Goal: Ask a question

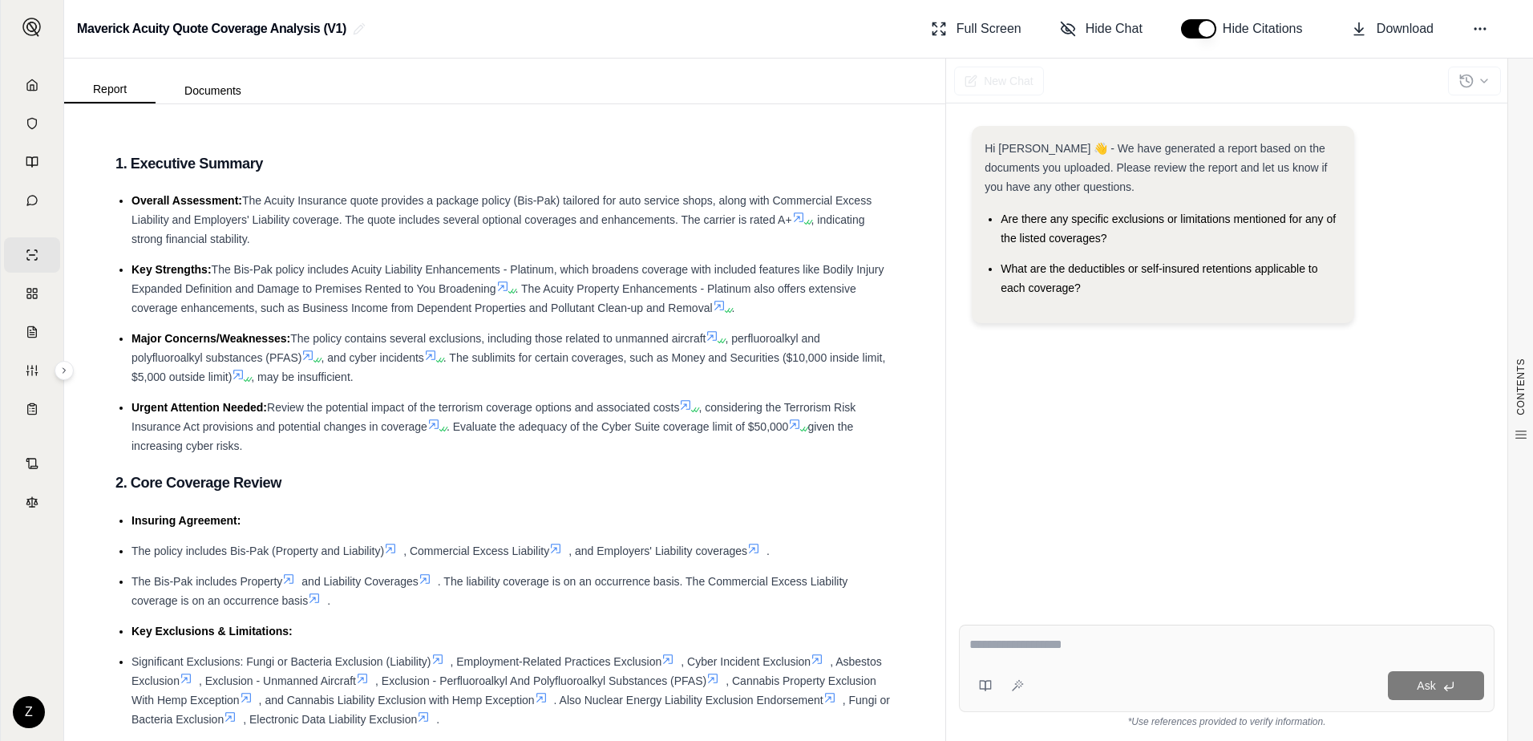
click at [946, 352] on div "New Chat Hi [PERSON_NAME] 👋 - We have generated a report based on the documents…" at bounding box center [1239, 400] width 588 height 682
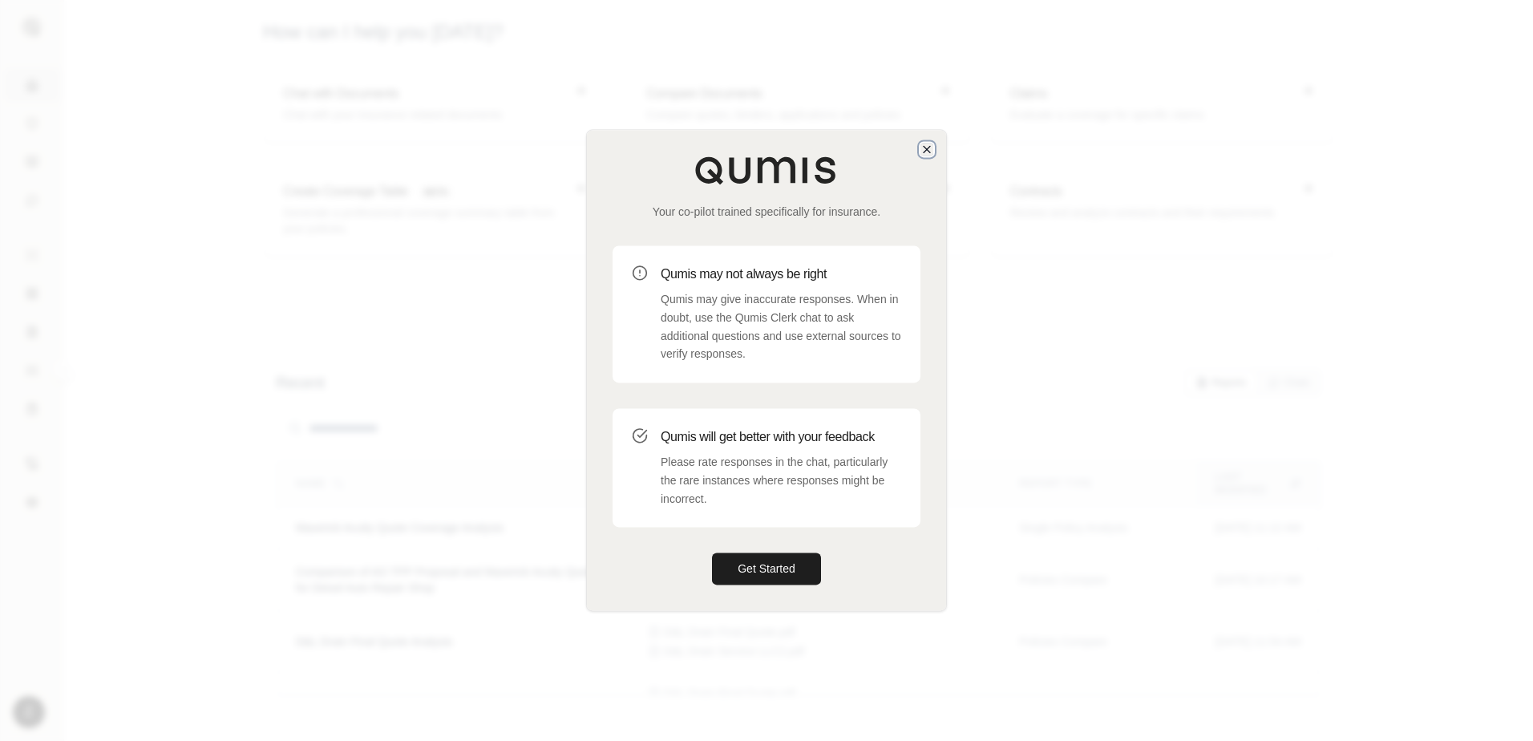
click at [920, 151] on icon "button" at bounding box center [926, 149] width 13 height 13
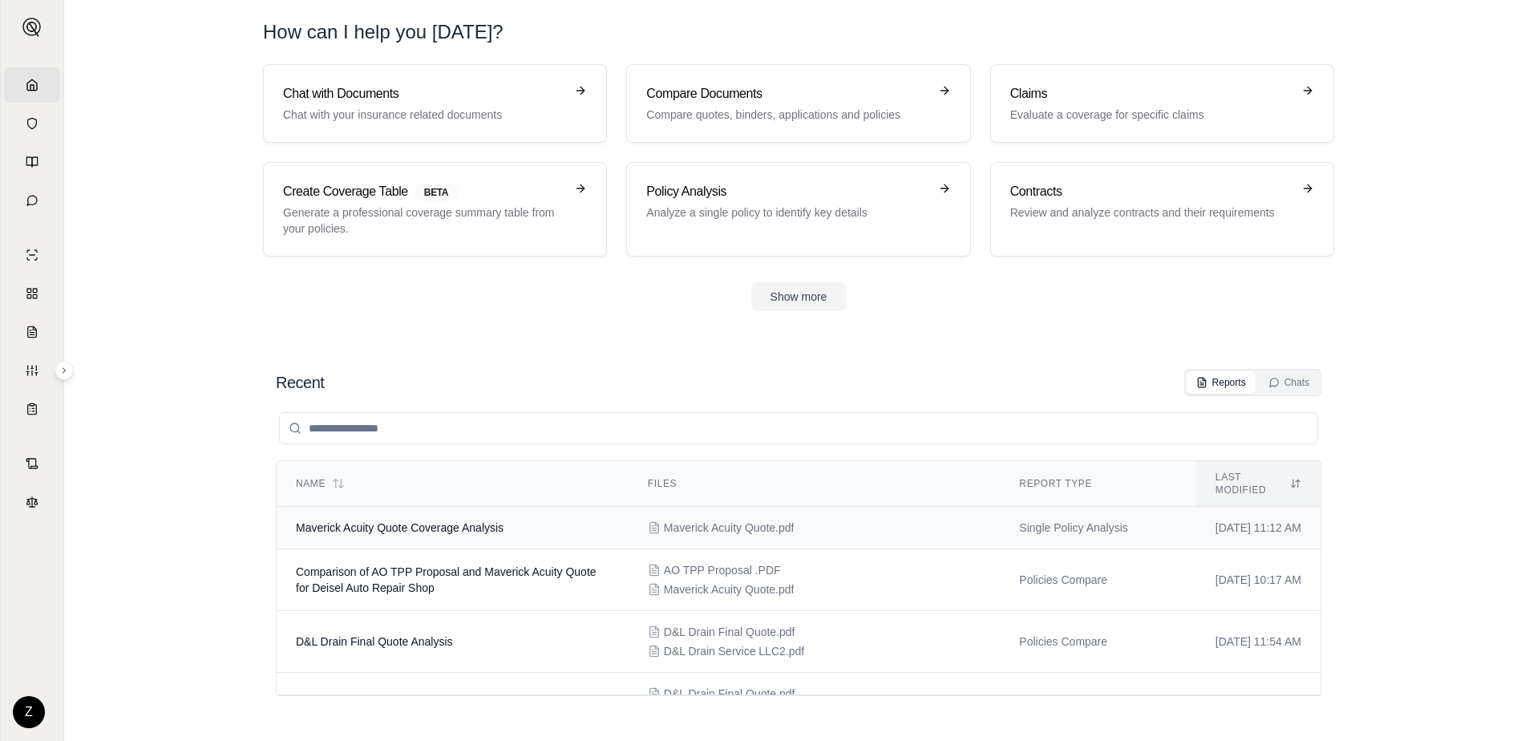
click at [536, 520] on td "Maverick Acuity Quote Coverage Analysis" at bounding box center [453, 528] width 352 height 42
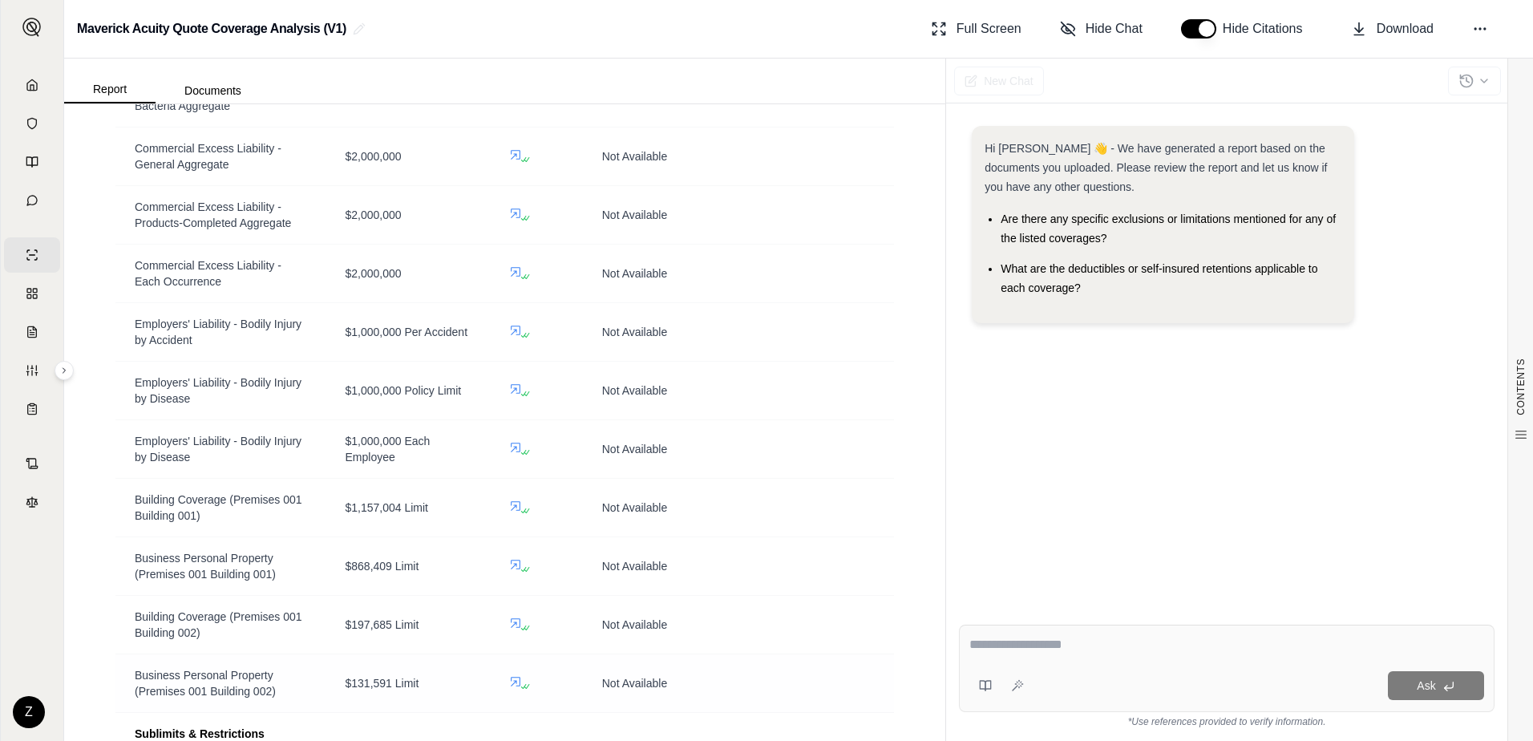
scroll to position [1523, 0]
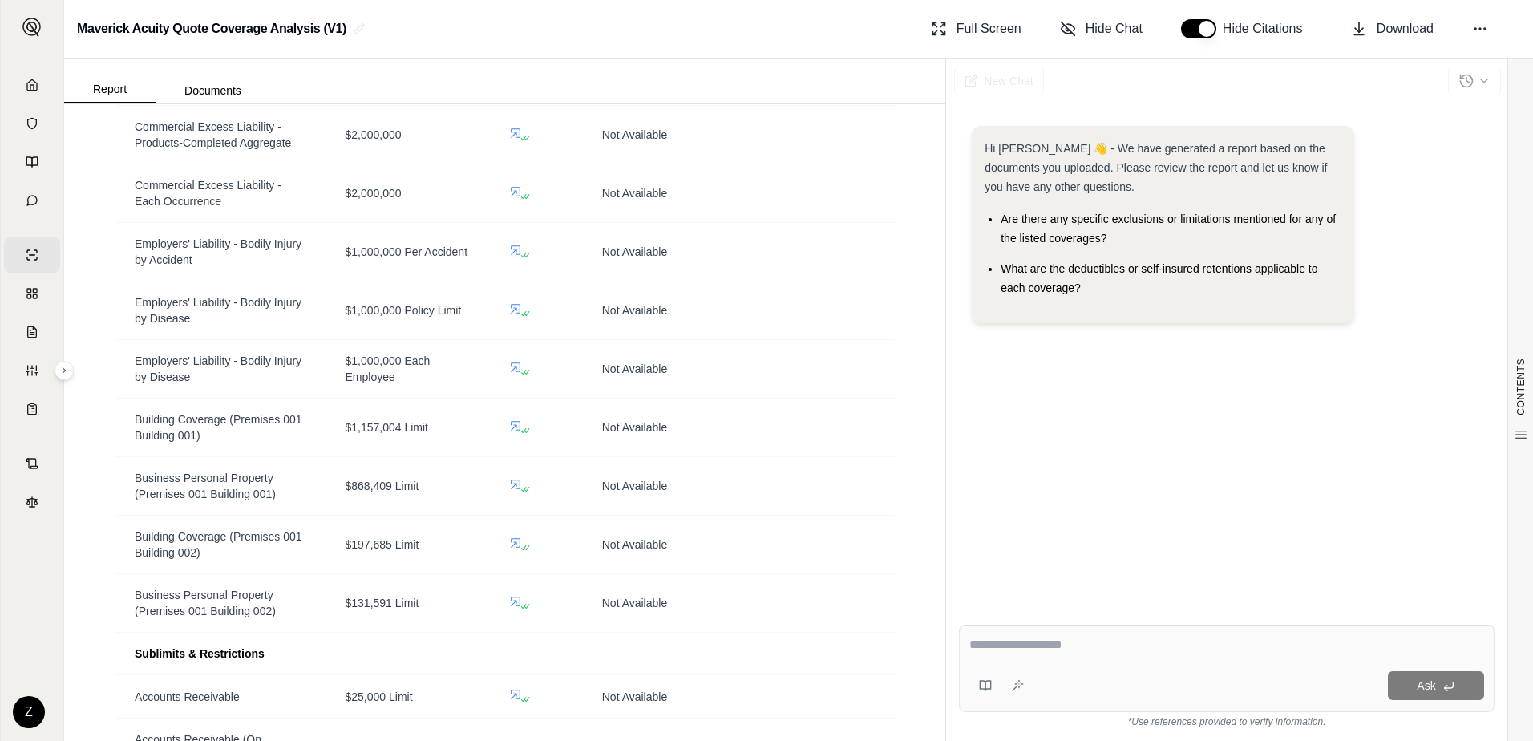
click at [1052, 634] on div "Ask" at bounding box center [1227, 668] width 536 height 87
type textarea "*"
click at [1327, 638] on textarea "**********" at bounding box center [1226, 644] width 515 height 19
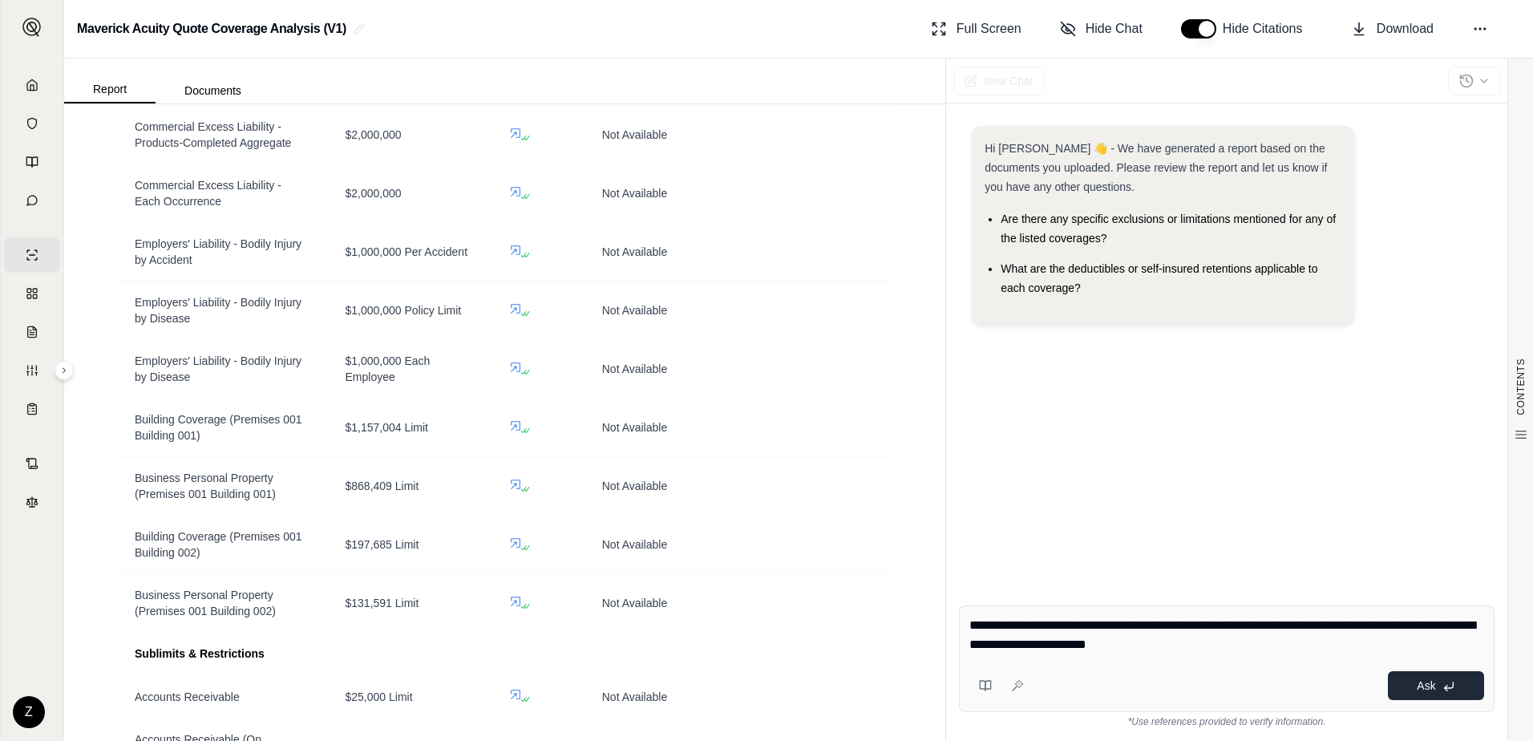
type textarea "**********"
click at [1419, 687] on span "Ask" at bounding box center [1426, 685] width 18 height 13
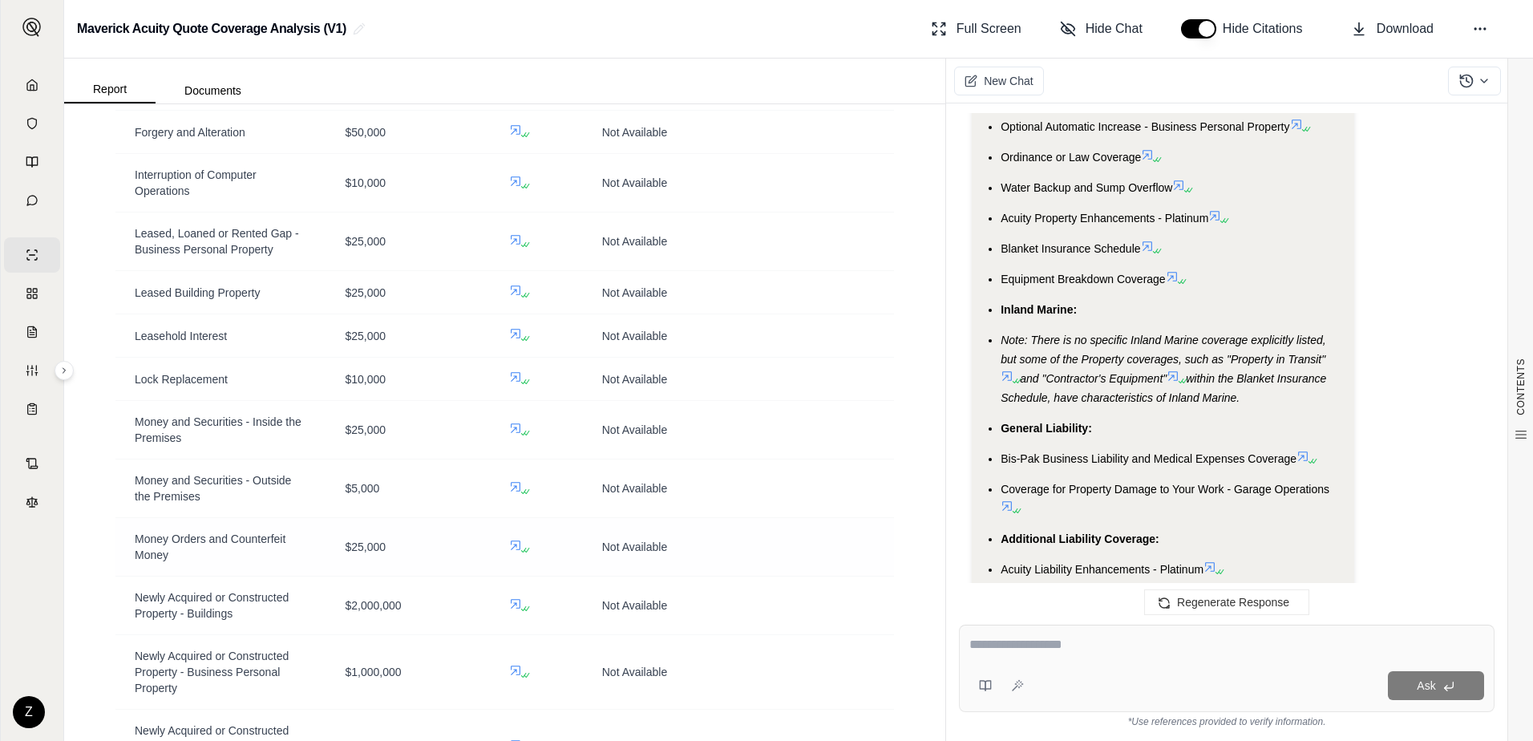
scroll to position [2667, 0]
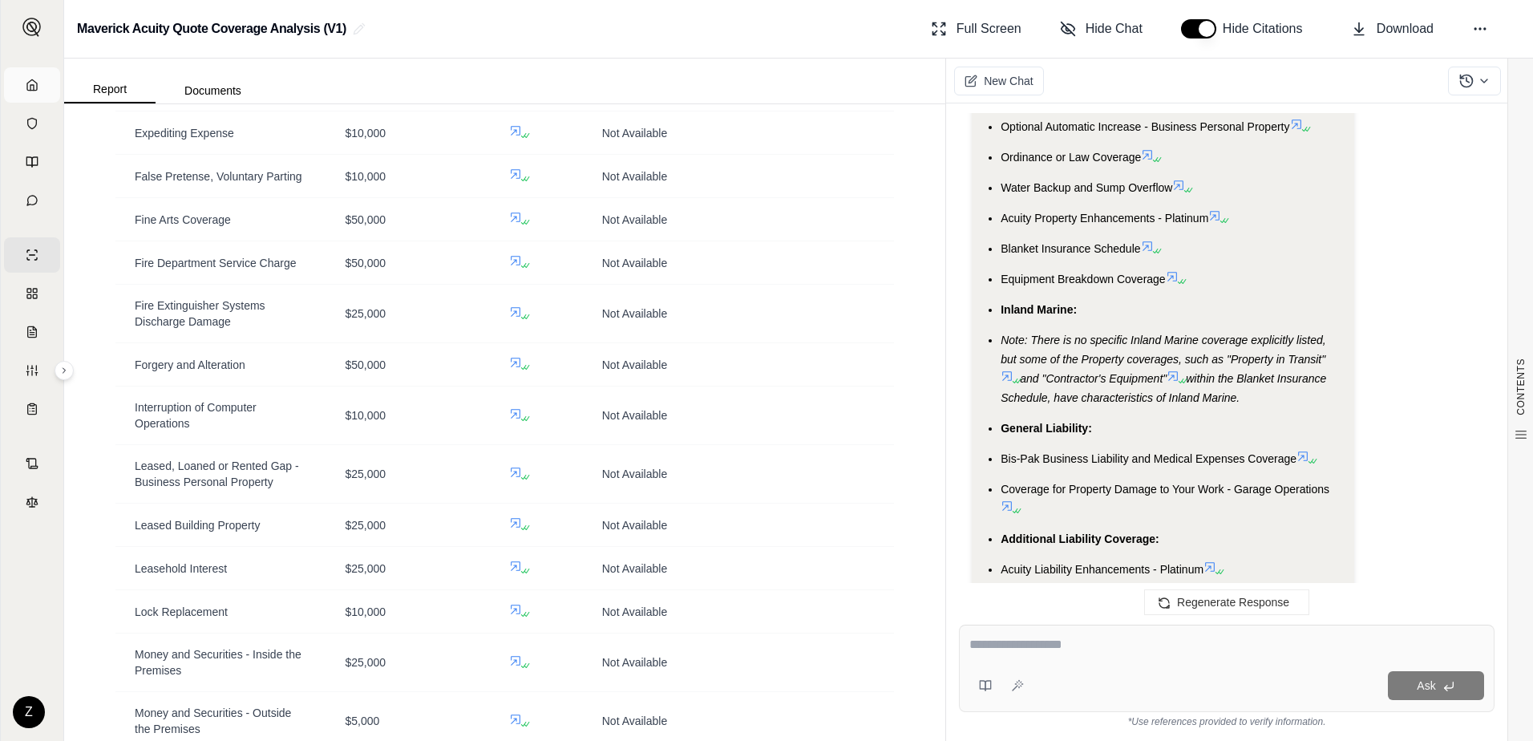
click at [30, 87] on link "Home" at bounding box center [32, 84] width 56 height 35
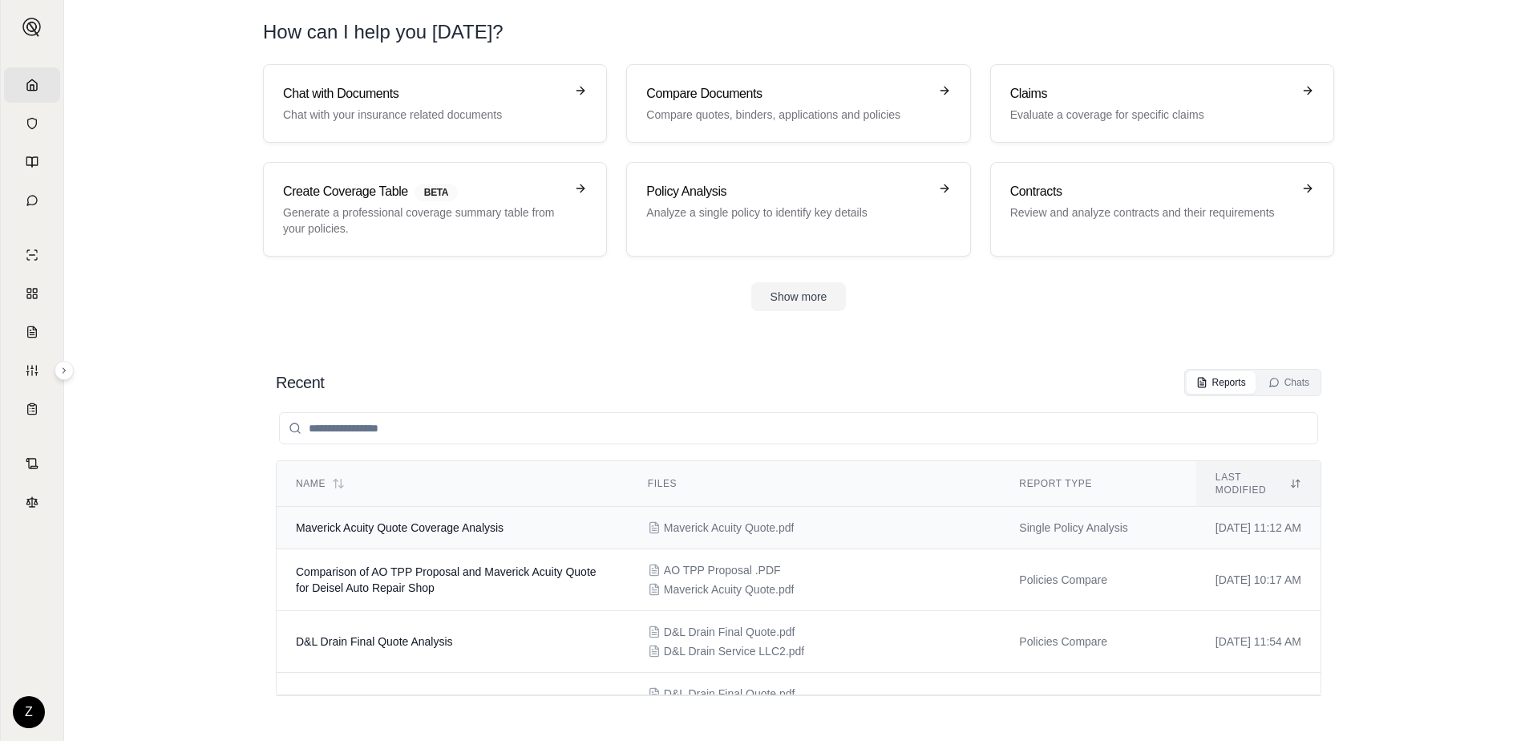
click at [876, 520] on div "Maverick Acuity Quote.pdf" at bounding box center [815, 528] width 334 height 16
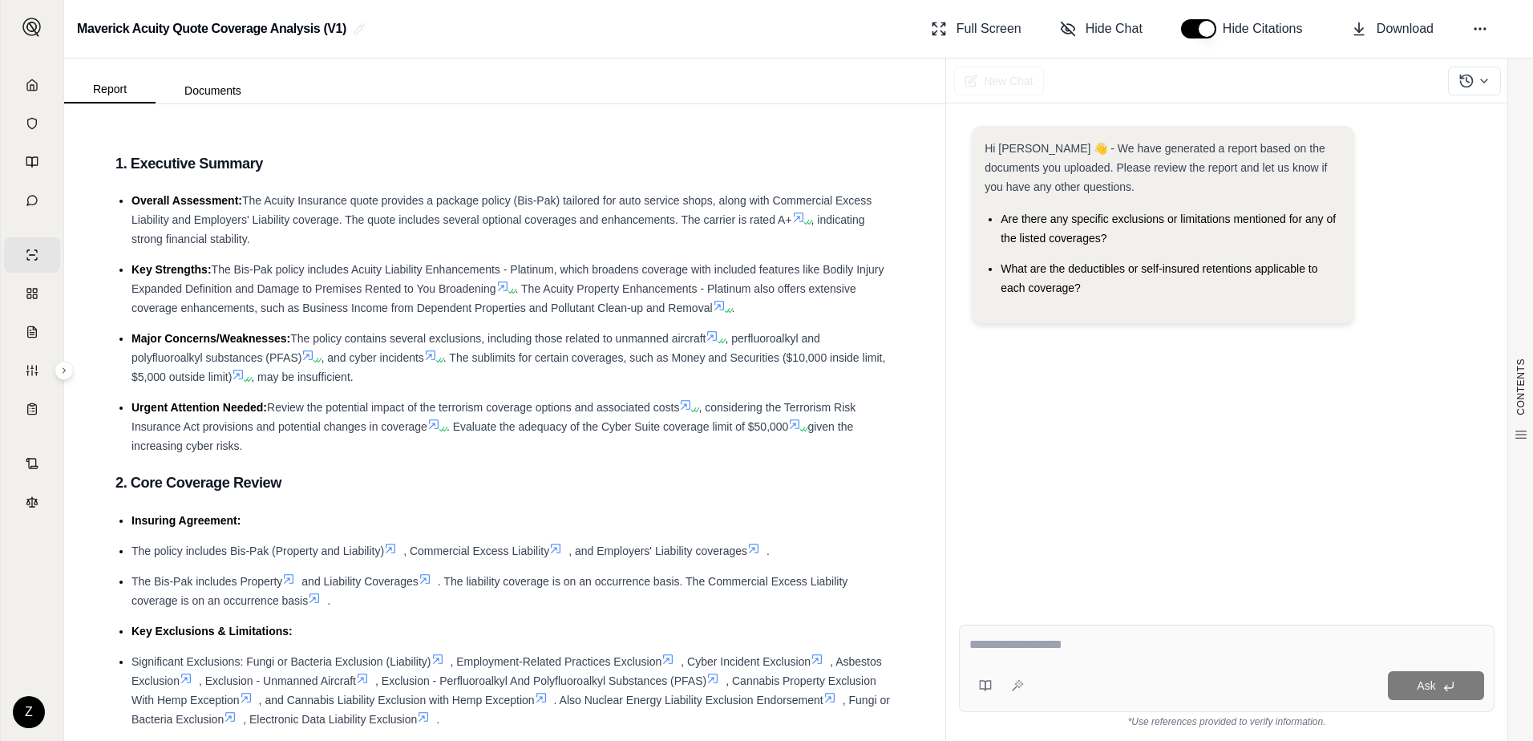
click at [1077, 646] on textarea at bounding box center [1226, 644] width 515 height 19
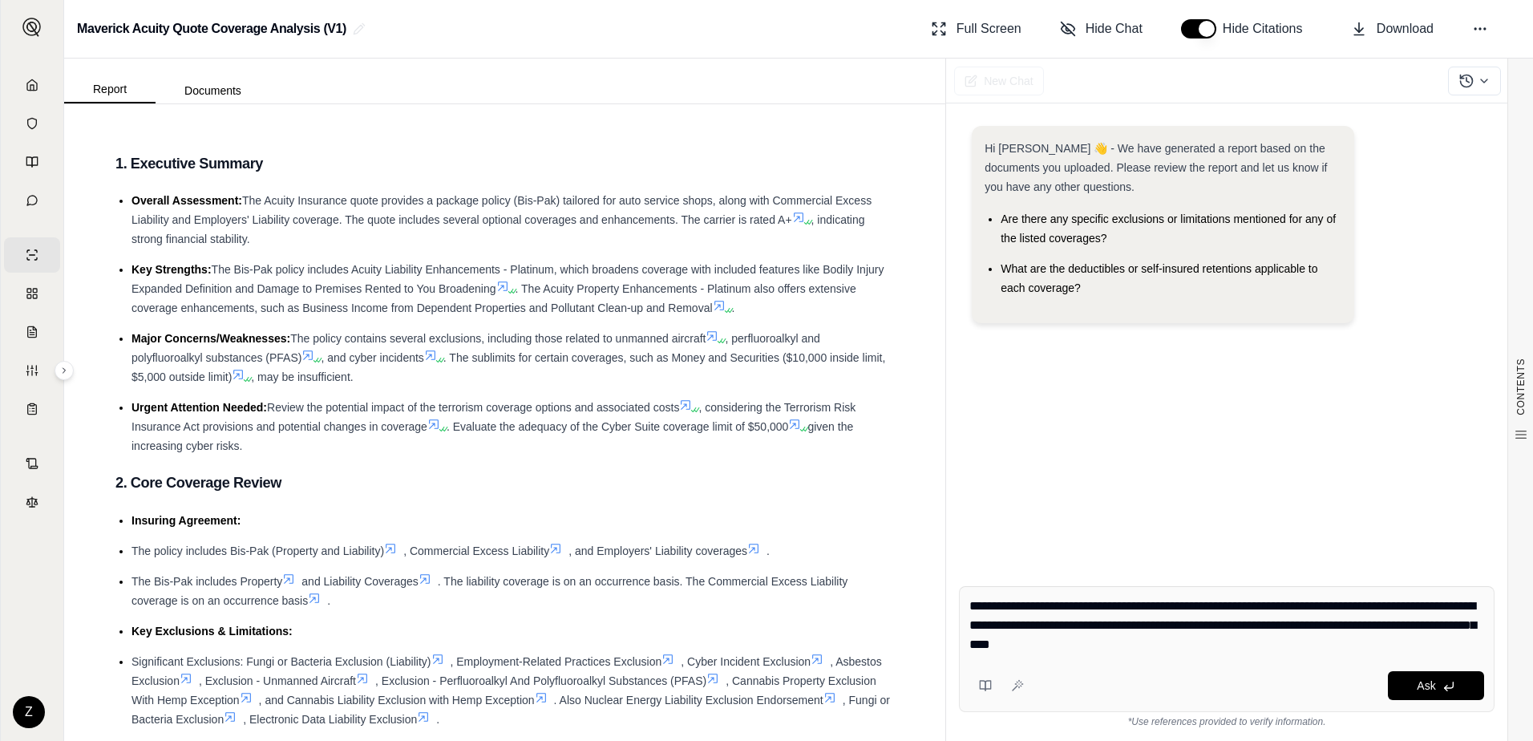
type textarea "**********"
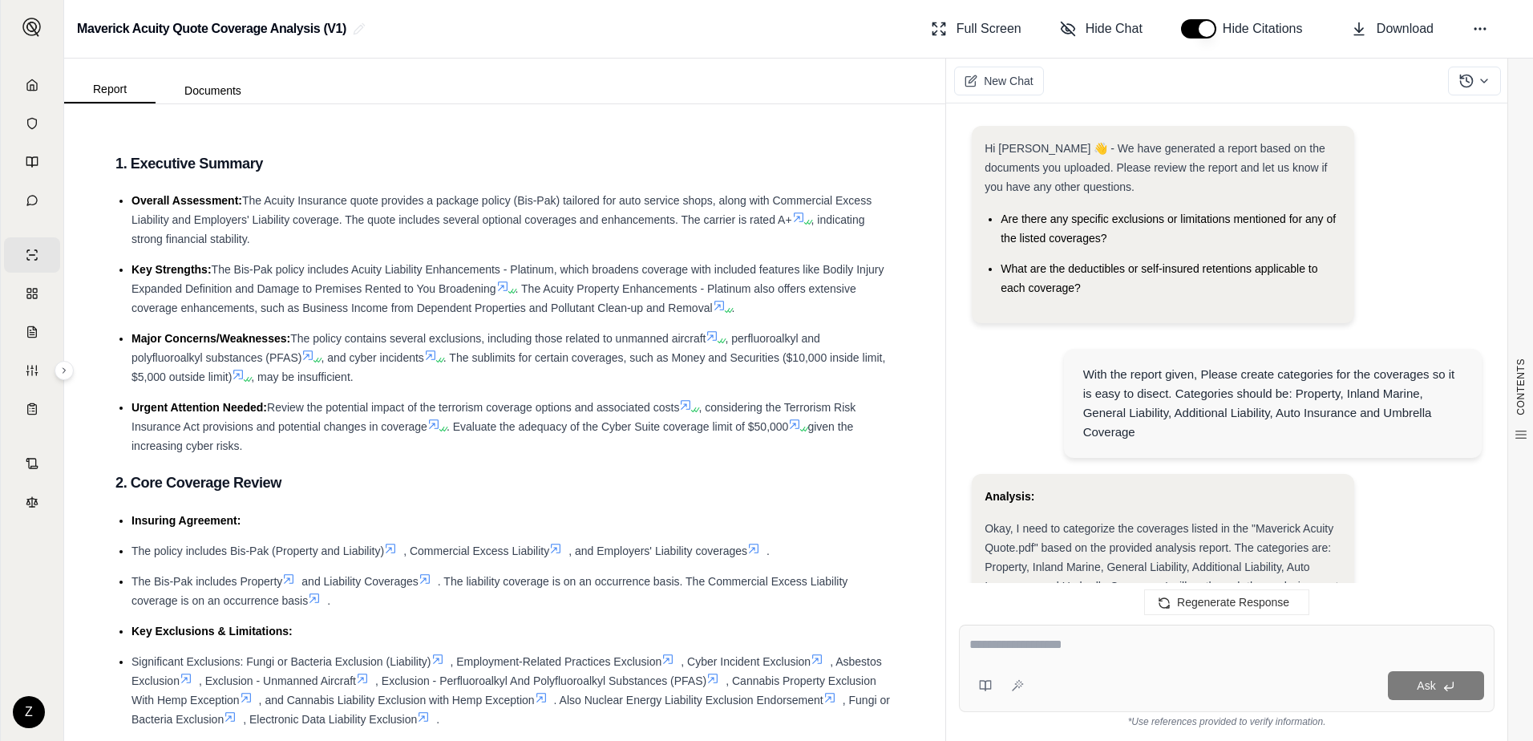
click at [717, 377] on li "Major Concerns/Weaknesses: The policy contains several exclusions, including th…" at bounding box center [512, 358] width 762 height 58
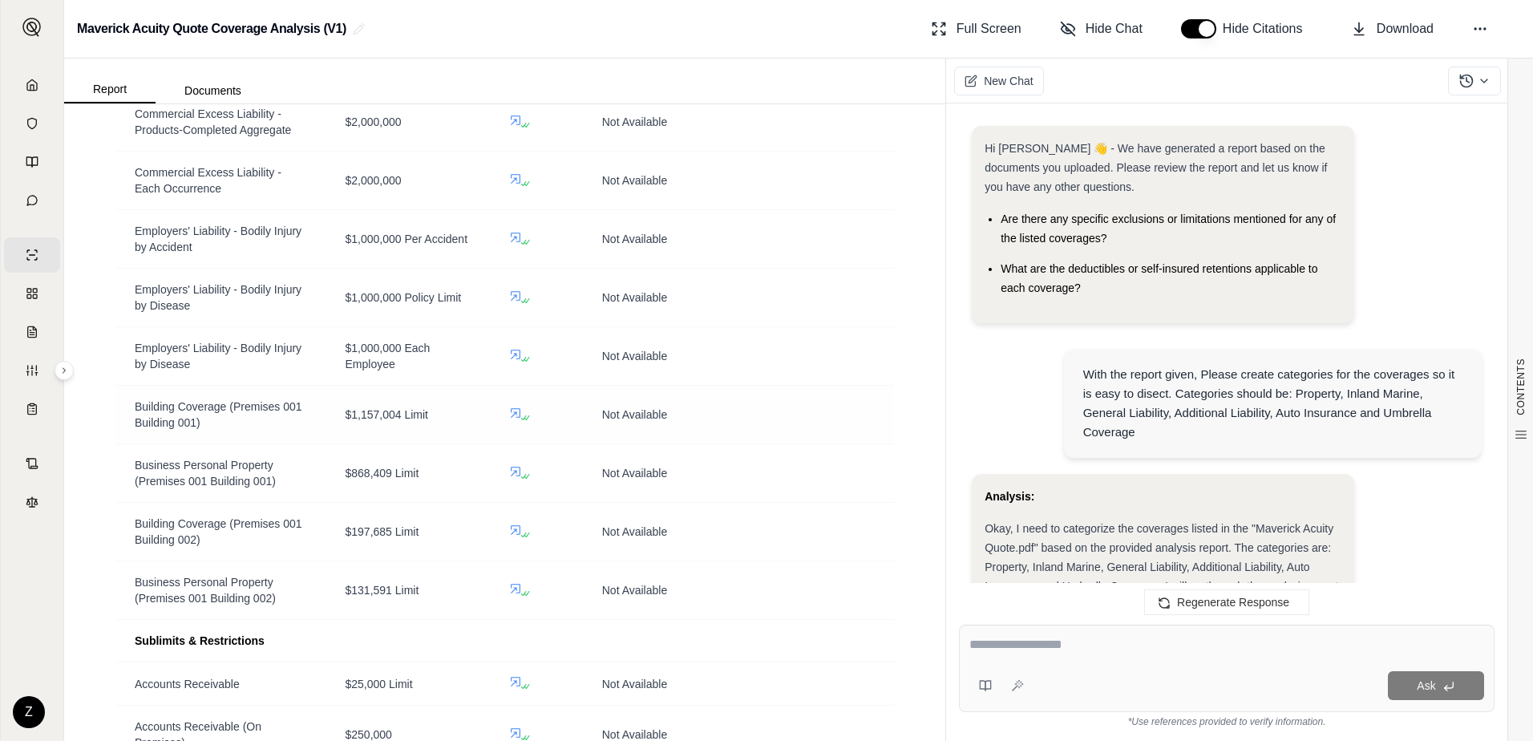
scroll to position [1523, 0]
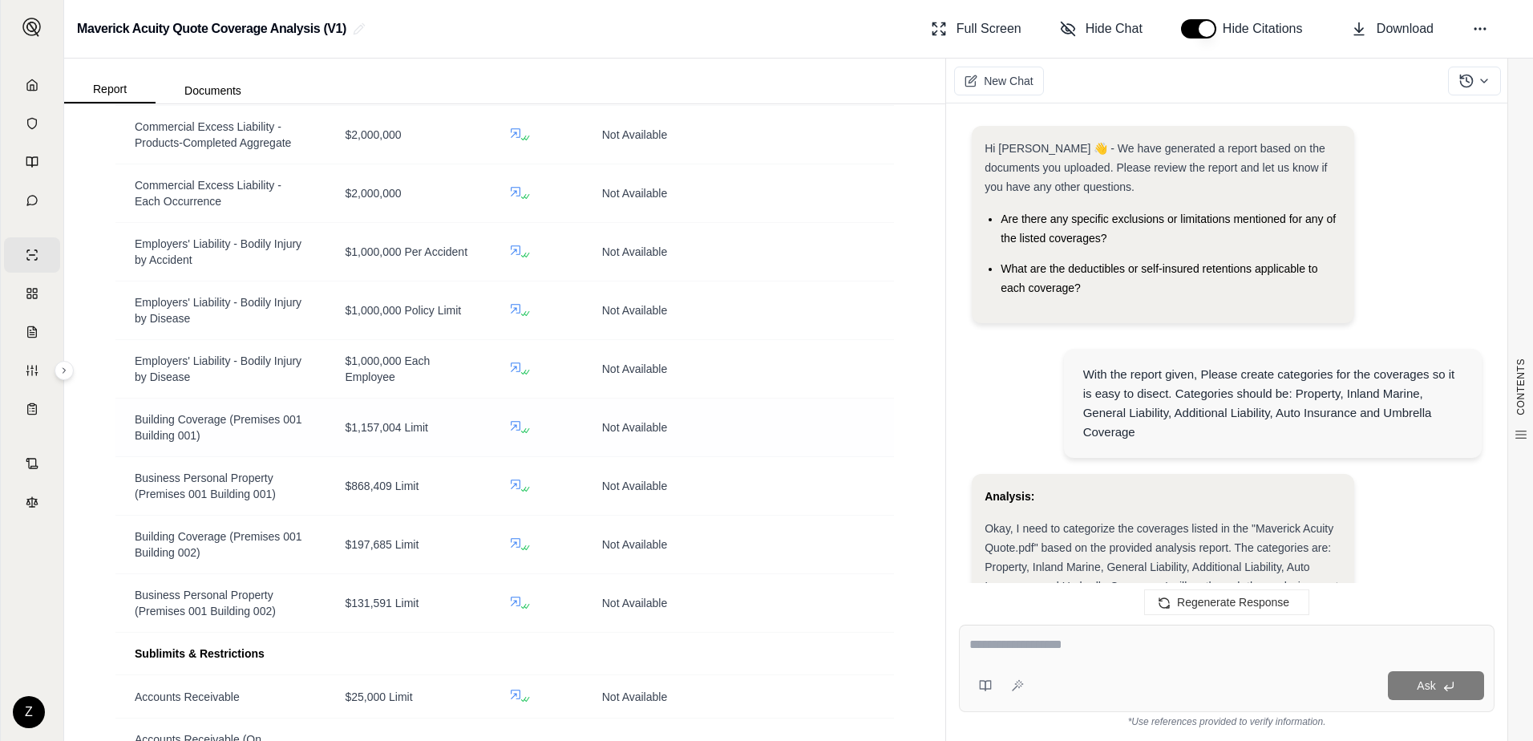
click at [404, 453] on td "$1,157,004 Limit" at bounding box center [408, 427] width 164 height 59
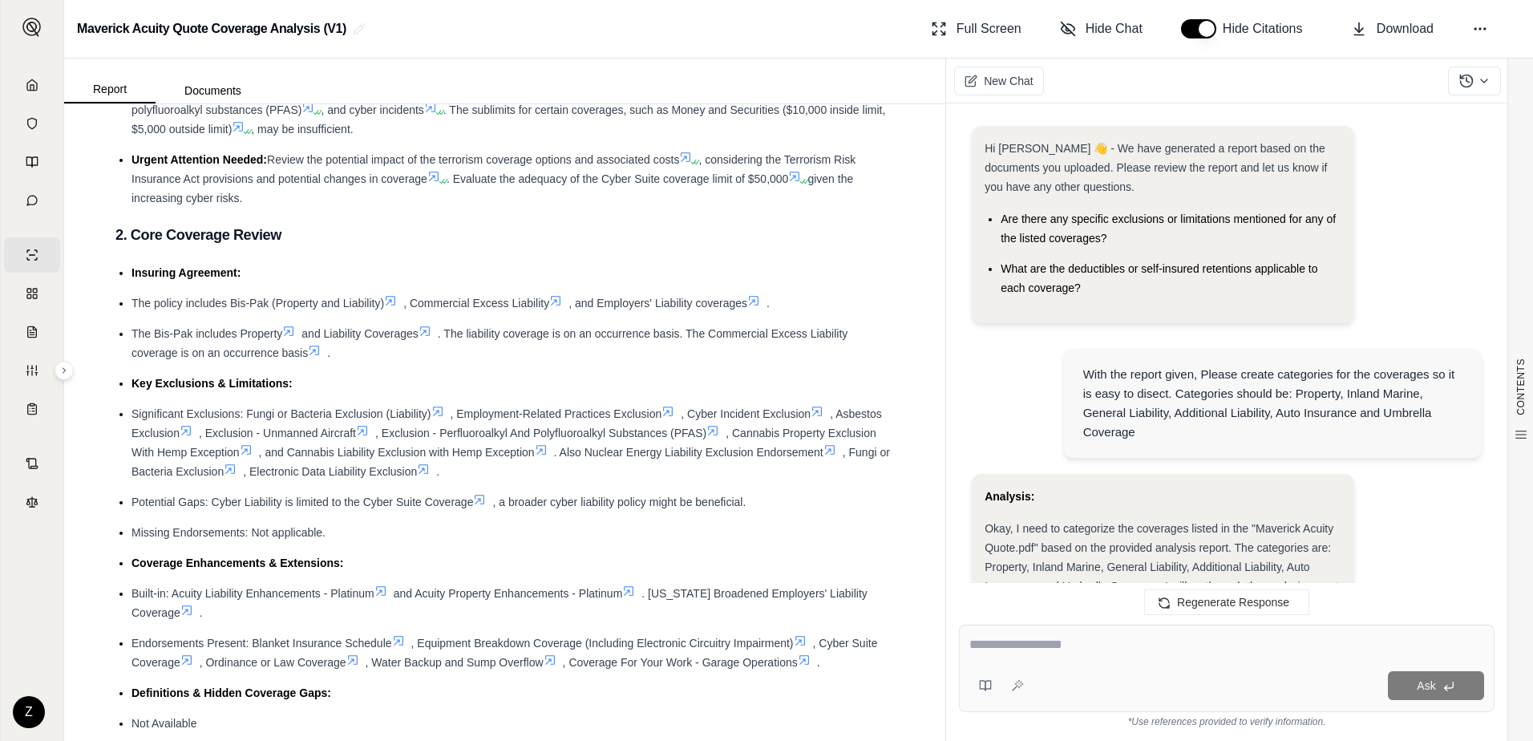
scroll to position [241, 0]
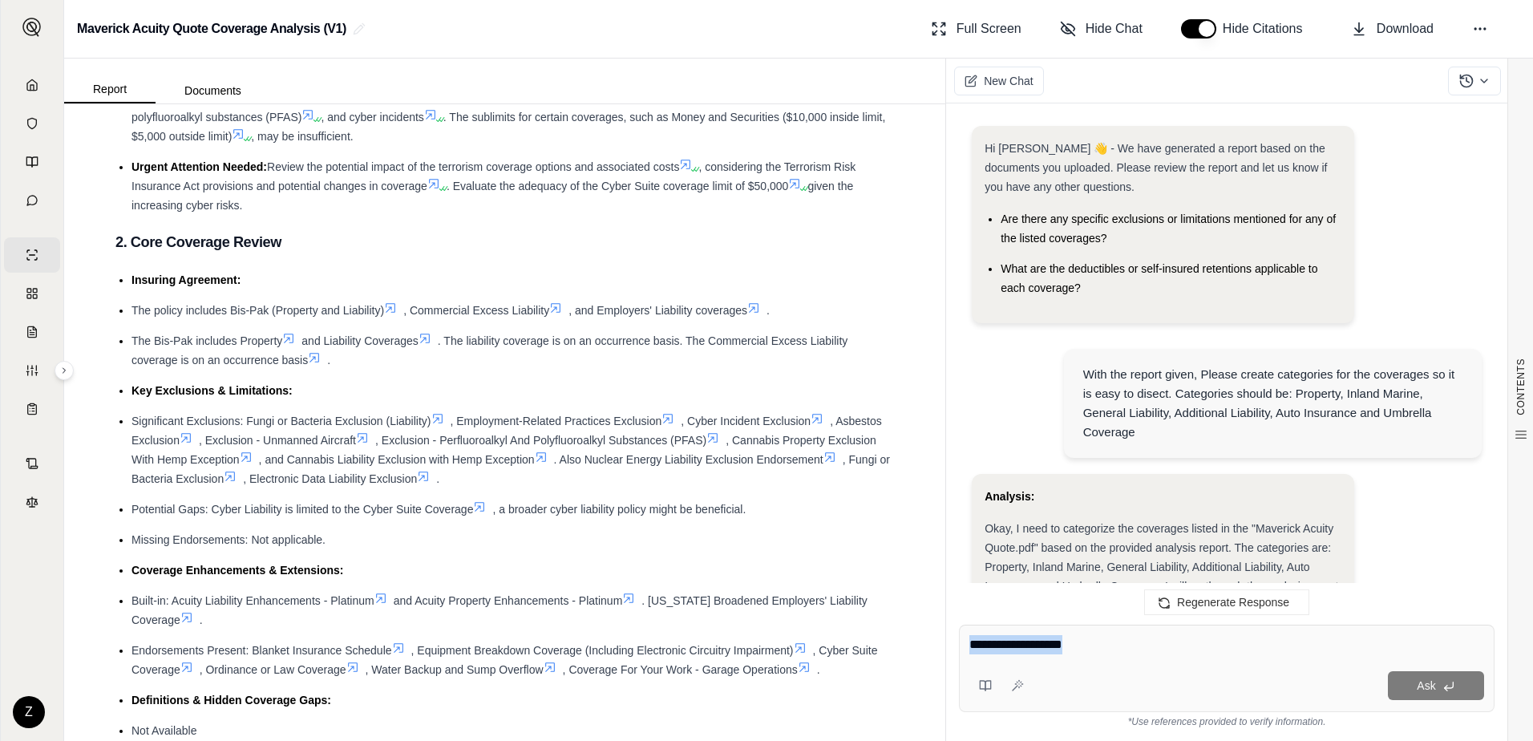
click at [1103, 664] on div "Ask" at bounding box center [1227, 668] width 536 height 87
type textarea "**********"
click at [1442, 686] on icon at bounding box center [1448, 686] width 13 height 13
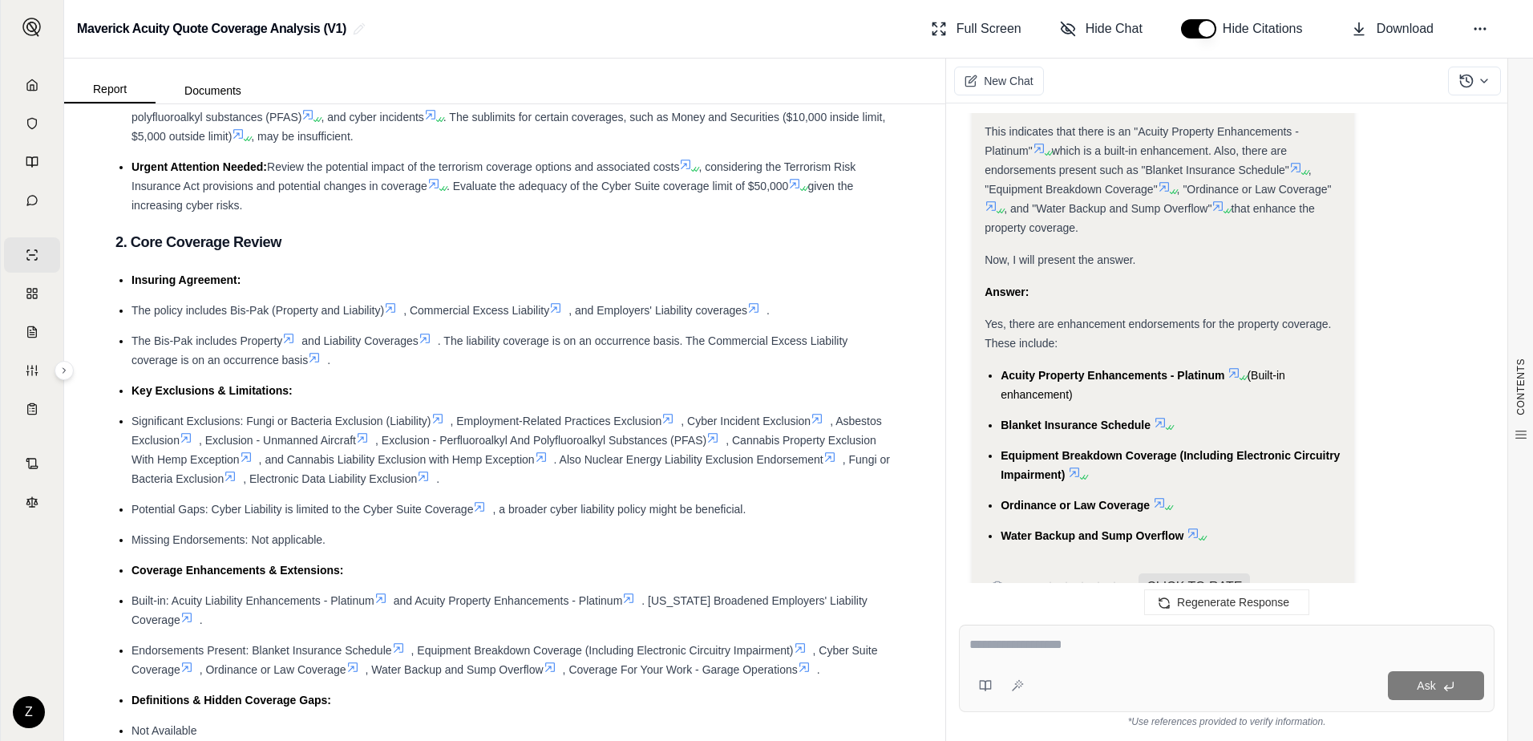
scroll to position [7288, 0]
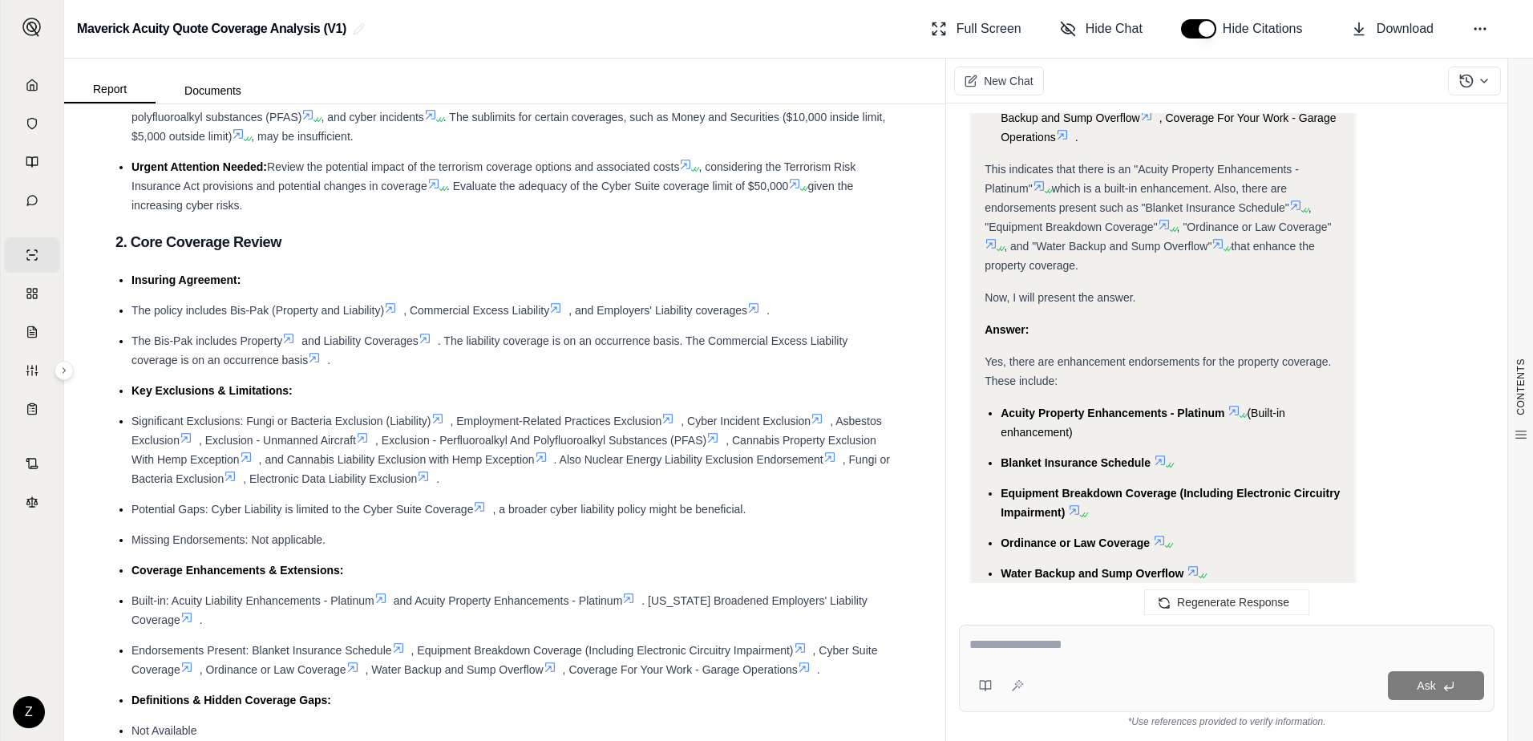
click at [1074, 657] on div at bounding box center [1226, 647] width 515 height 25
click at [1080, 658] on div at bounding box center [1226, 647] width 515 height 25
click at [1042, 640] on textarea at bounding box center [1226, 644] width 515 height 19
type textarea "**********"
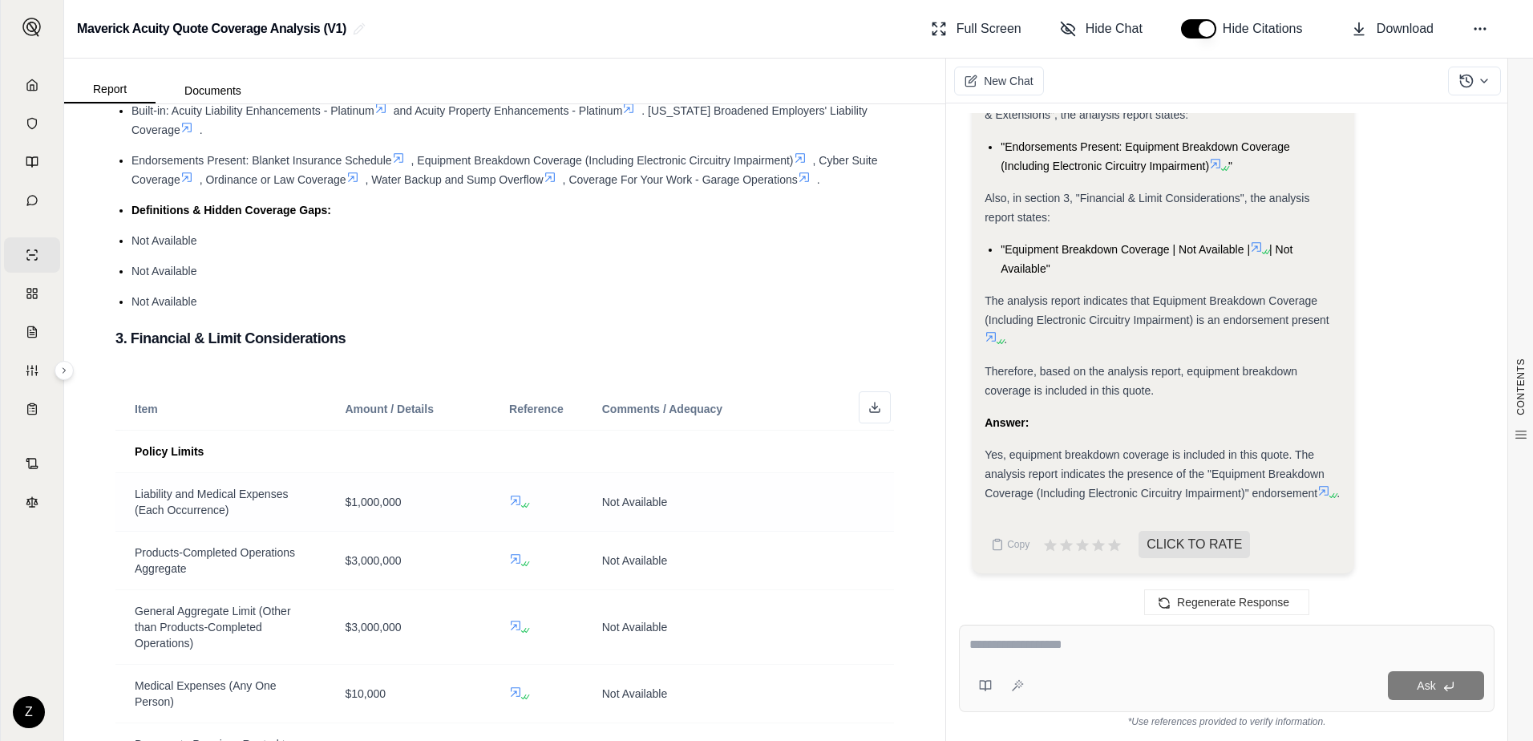
scroll to position [802, 0]
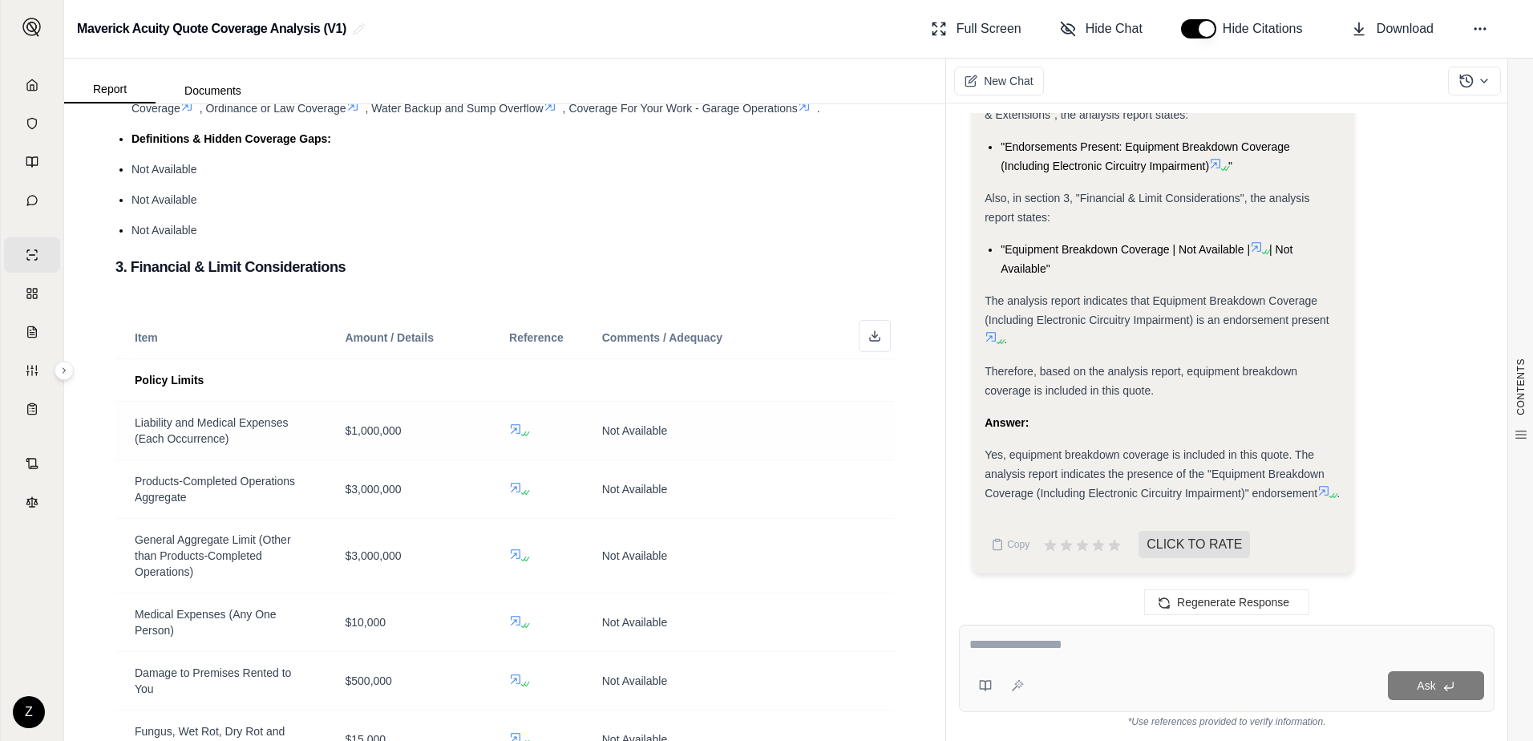
click at [607, 455] on td "Not Available" at bounding box center [738, 431] width 311 height 59
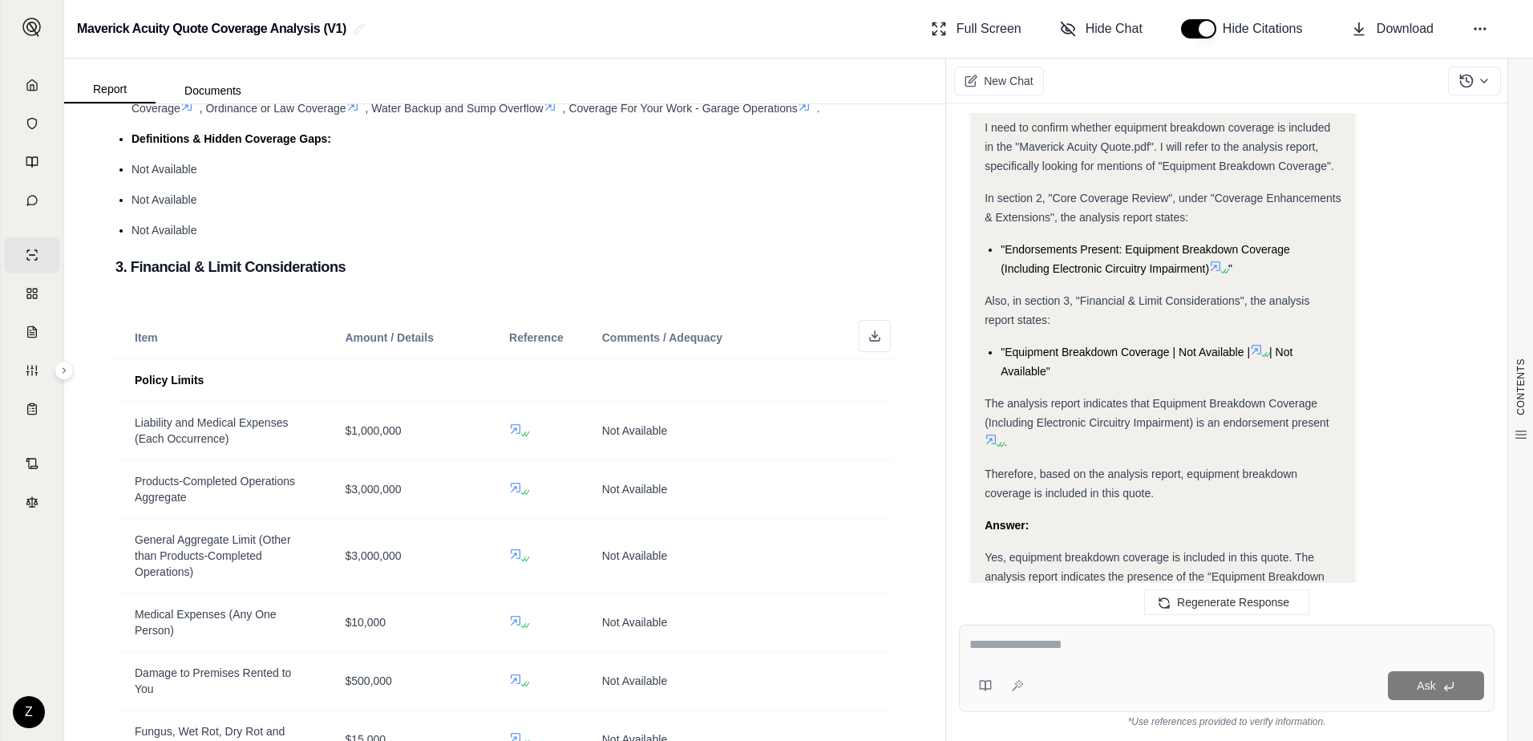
scroll to position [7923, 0]
